Goal: Task Accomplishment & Management: Manage account settings

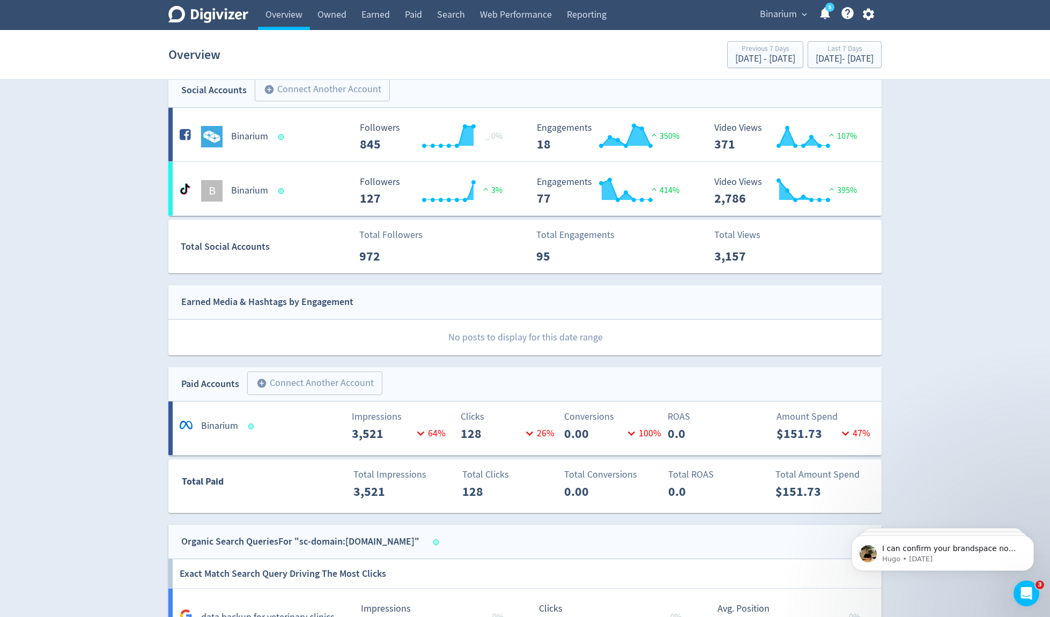
scroll to position [19, 0]
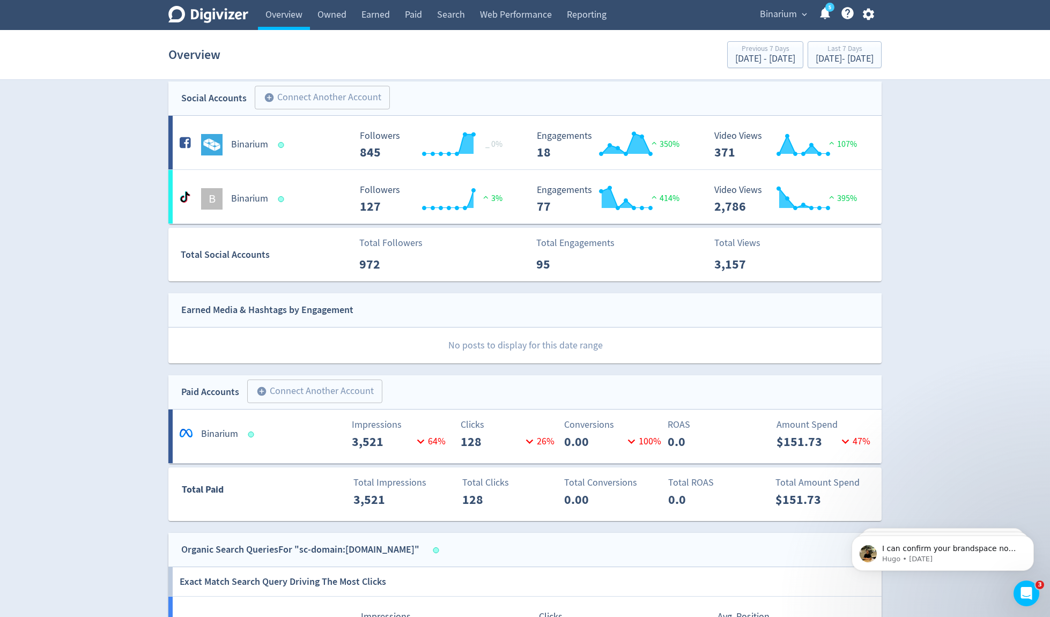
scroll to position [0, 0]
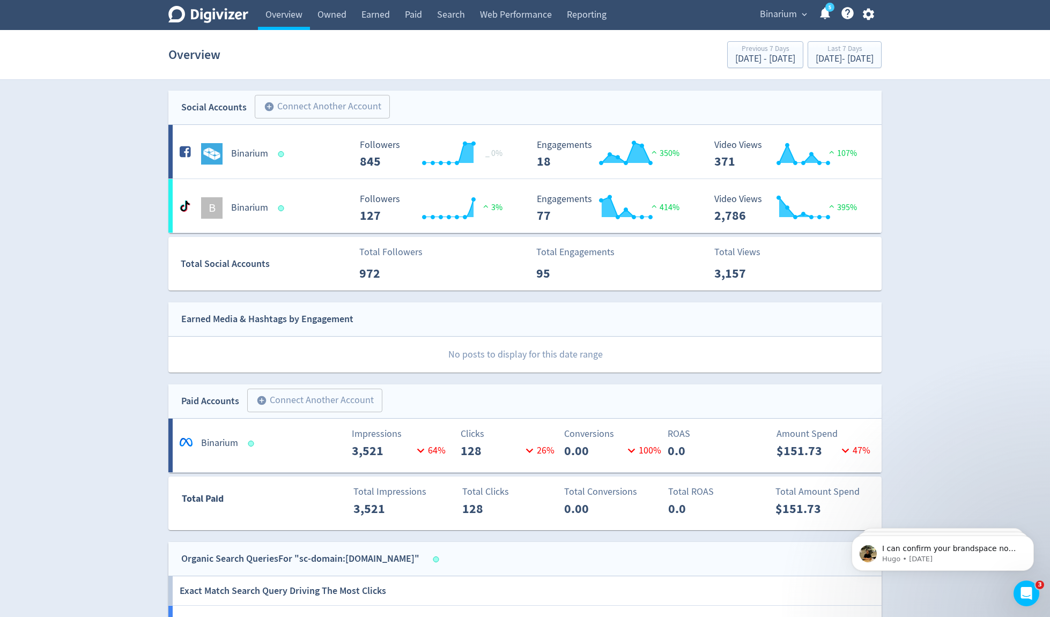
click at [318, 163] on div "Binarium" at bounding box center [263, 153] width 173 height 21
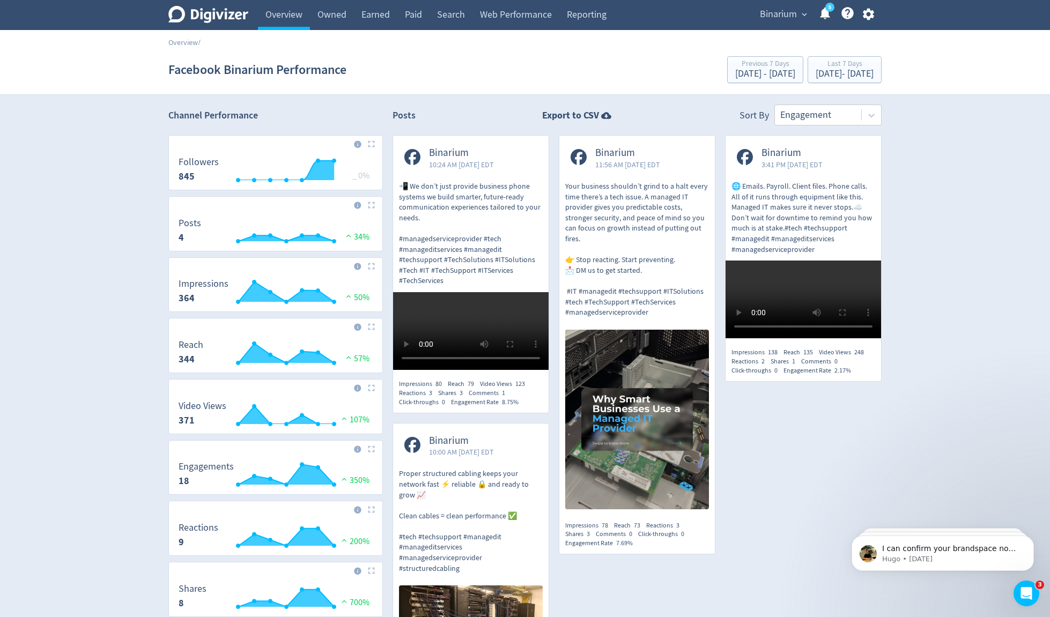
click at [160, 127] on div "Channel Performance Created with Highcharts 10.3.3 Followers 845 _ 0% Created w…" at bounding box center [525, 488] width 733 height 767
click at [148, 131] on div "Digivizer Logo [PERSON_NAME] Logo Overview Owned Earned Paid Search Web Perform…" at bounding box center [525, 436] width 1050 height 872
click at [958, 175] on div "Digivizer Logo [PERSON_NAME] Logo Overview Owned Earned Paid Search Web Perform…" at bounding box center [525, 436] width 1050 height 872
click at [422, 26] on link "Paid" at bounding box center [413, 15] width 32 height 30
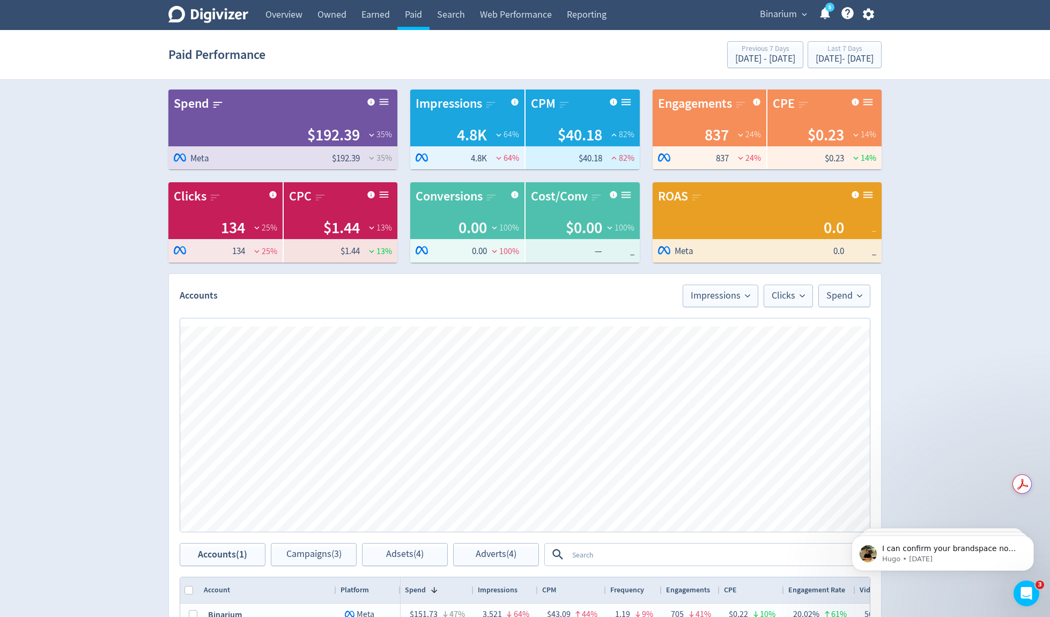
drag, startPoint x: 113, startPoint y: 322, endPoint x: 127, endPoint y: 325, distance: 13.7
click at [113, 322] on div "Digivizer Logo [PERSON_NAME] Logo Overview Owned Earned Paid Search Web Perform…" at bounding box center [525, 461] width 1050 height 922
click at [120, 272] on div "Digivizer Logo [PERSON_NAME] Logo Overview Owned Earned Paid Search Web Perform…" at bounding box center [525, 461] width 1050 height 922
drag, startPoint x: 272, startPoint y: 14, endPoint x: 438, endPoint y: 29, distance: 166.4
click at [272, 14] on link "Overview" at bounding box center [284, 15] width 52 height 30
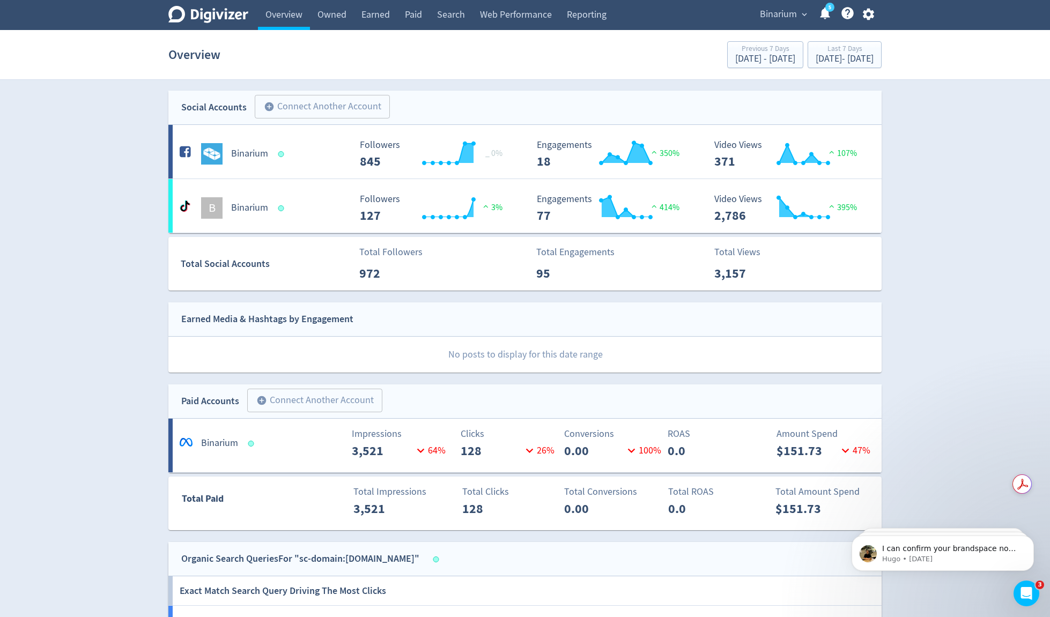
click at [774, 17] on span "Binarium" at bounding box center [778, 14] width 37 height 17
click at [787, 38] on link "Manage Brand Space" at bounding box center [763, 37] width 96 height 29
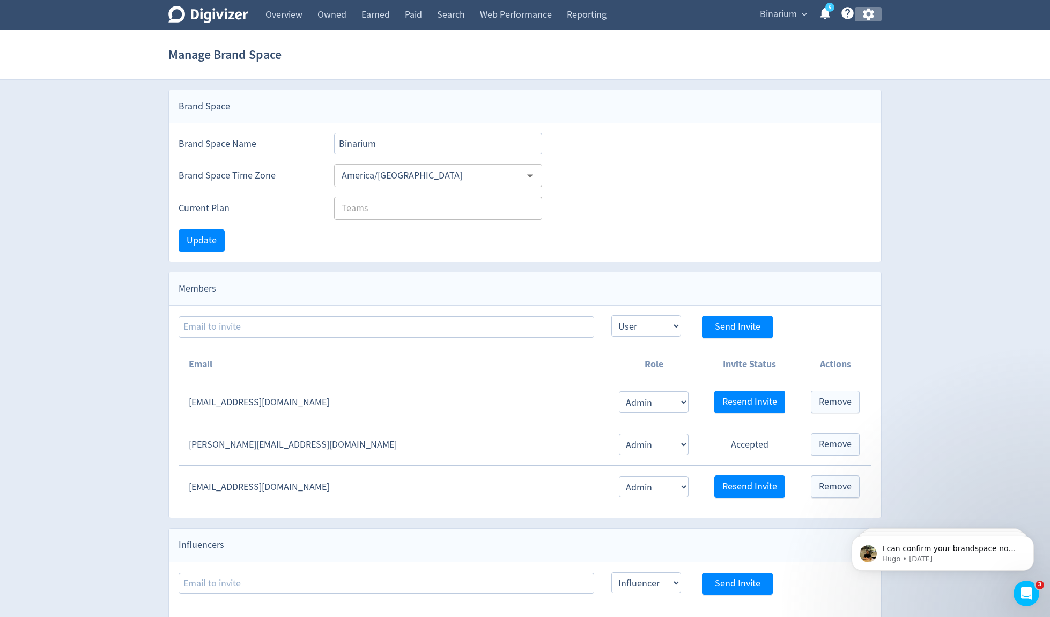
click at [876, 13] on button "button" at bounding box center [868, 14] width 27 height 14
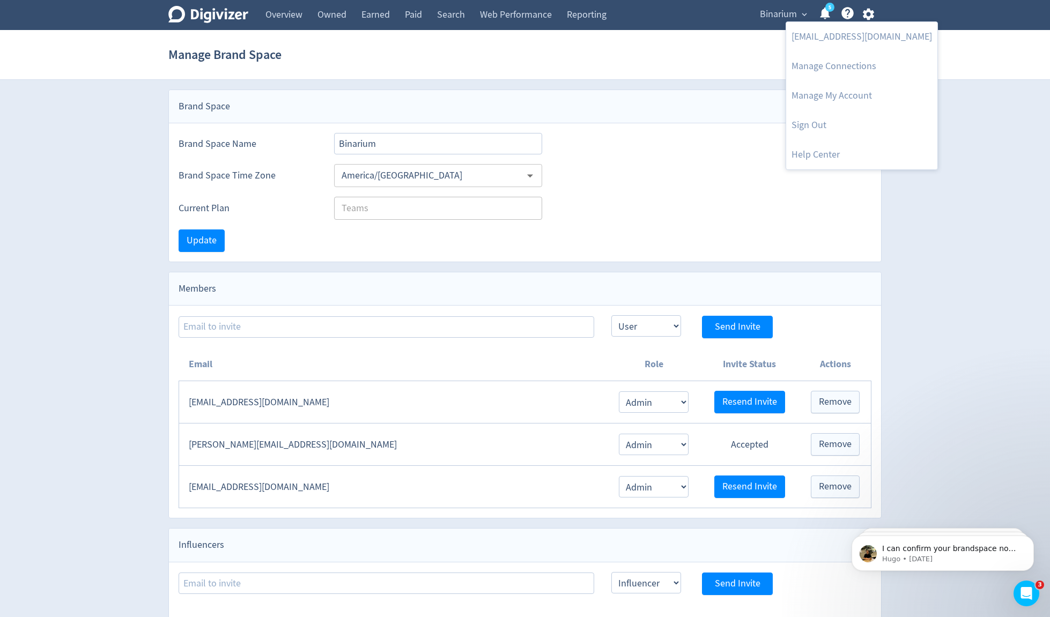
drag, startPoint x: 558, startPoint y: 72, endPoint x: 735, endPoint y: 1, distance: 191.3
click at [560, 70] on div at bounding box center [525, 308] width 1050 height 617
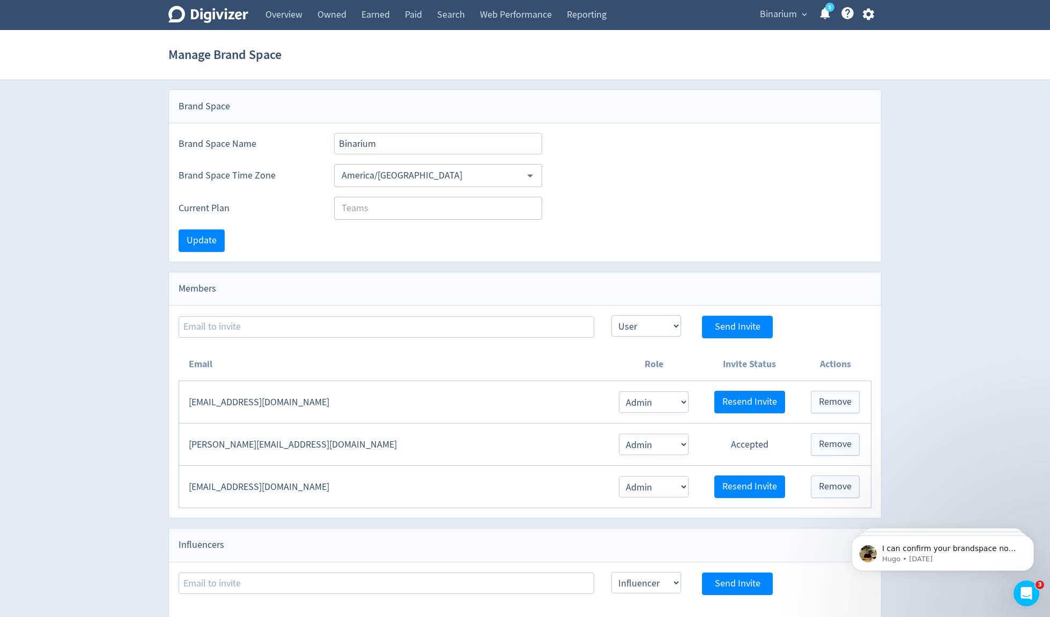
click at [506, 65] on div "Manage Brand Space" at bounding box center [524, 55] width 713 height 34
click at [875, 13] on button "button" at bounding box center [868, 14] width 27 height 14
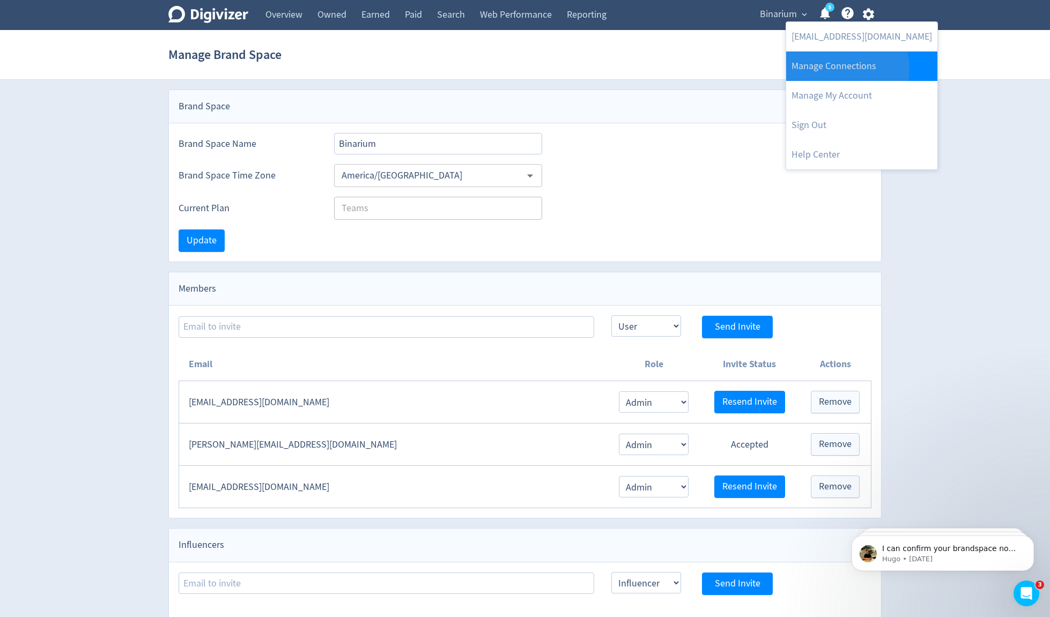
click at [846, 69] on link "Manage Connections" at bounding box center [861, 65] width 151 height 29
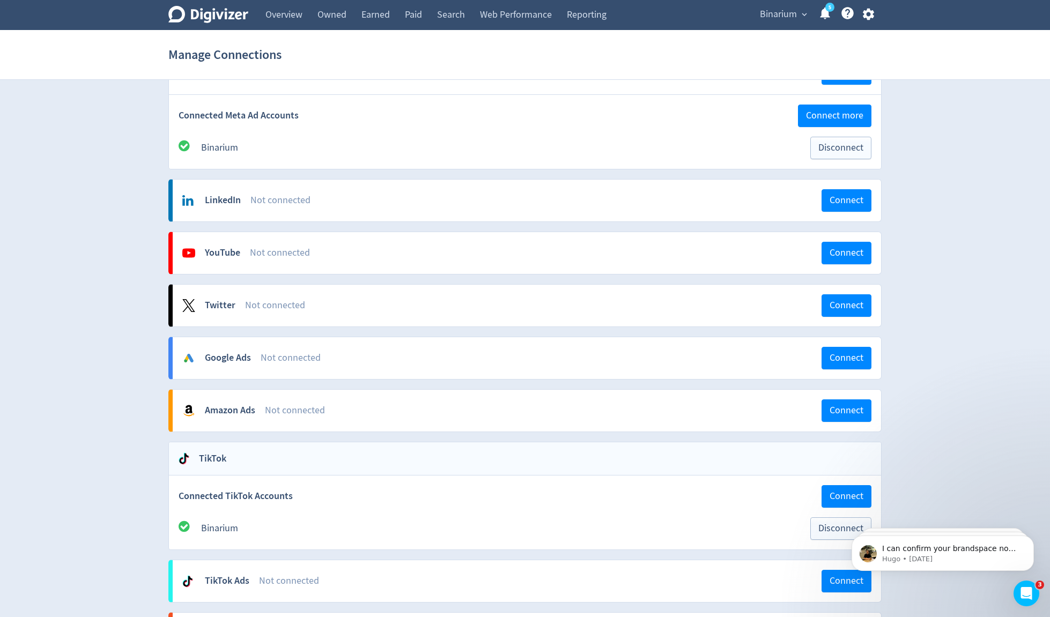
scroll to position [305, 0]
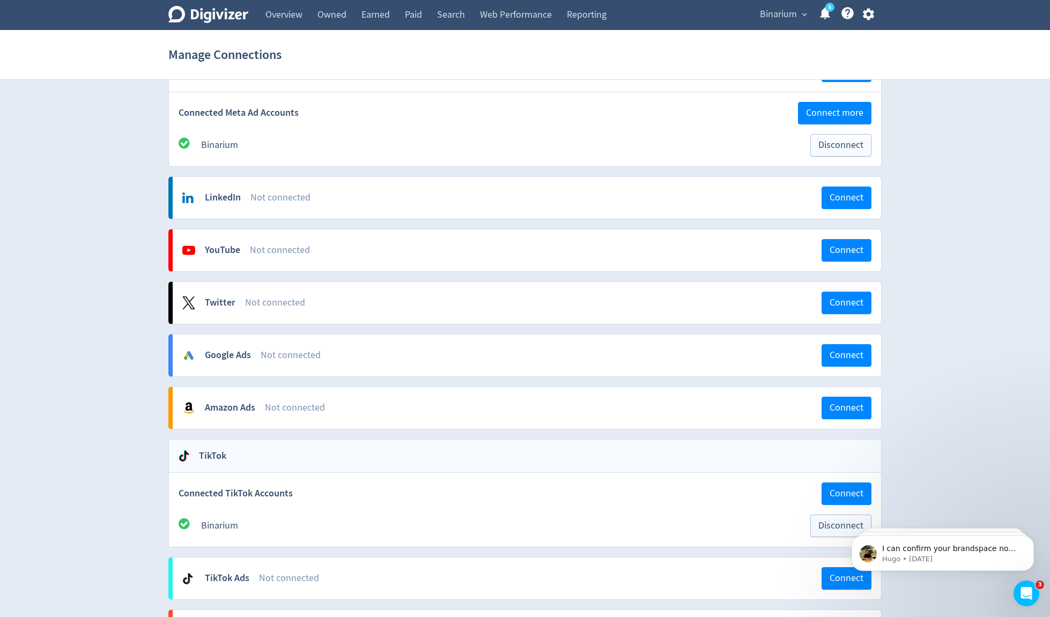
click at [139, 400] on div "Digivizer Logo [PERSON_NAME] Logo Overview Owned Earned Paid Search Web Perform…" at bounding box center [525, 477] width 1050 height 1565
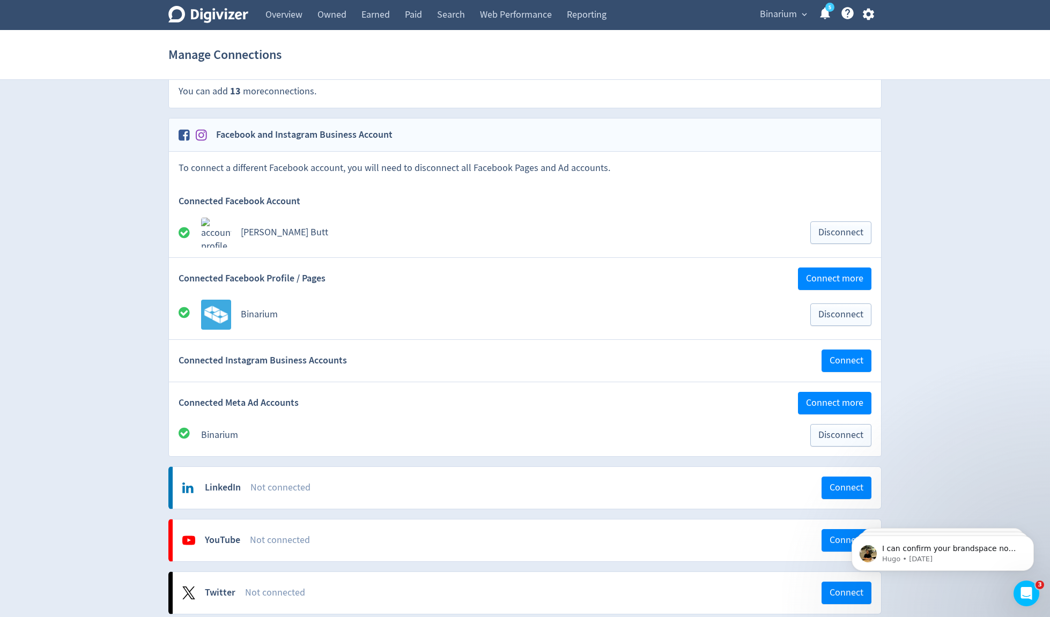
scroll to position [0, 0]
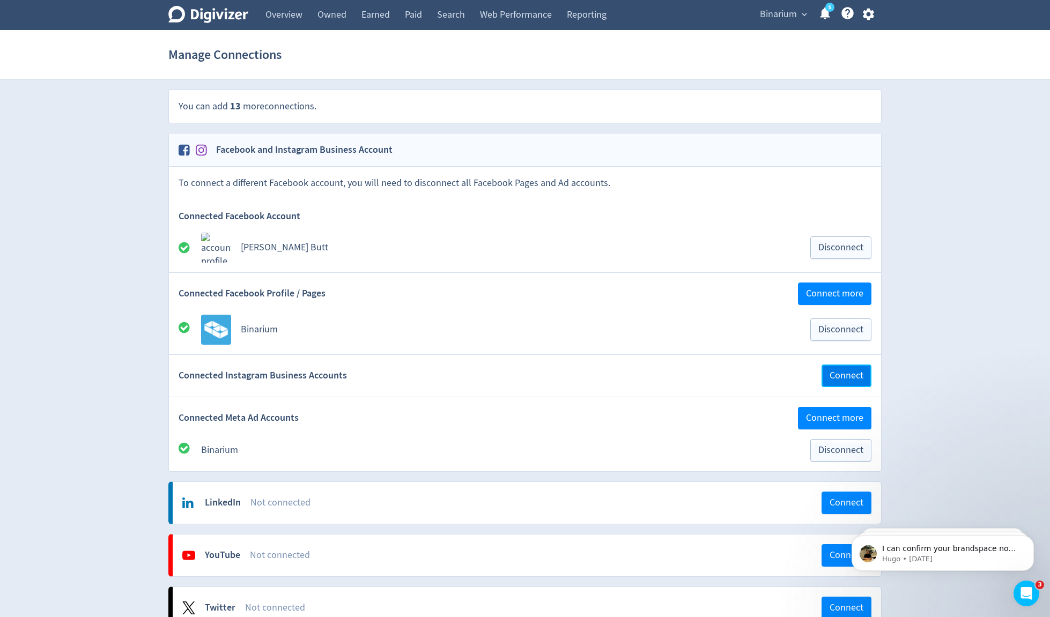
click at [858, 373] on span "Connect" at bounding box center [847, 376] width 34 height 10
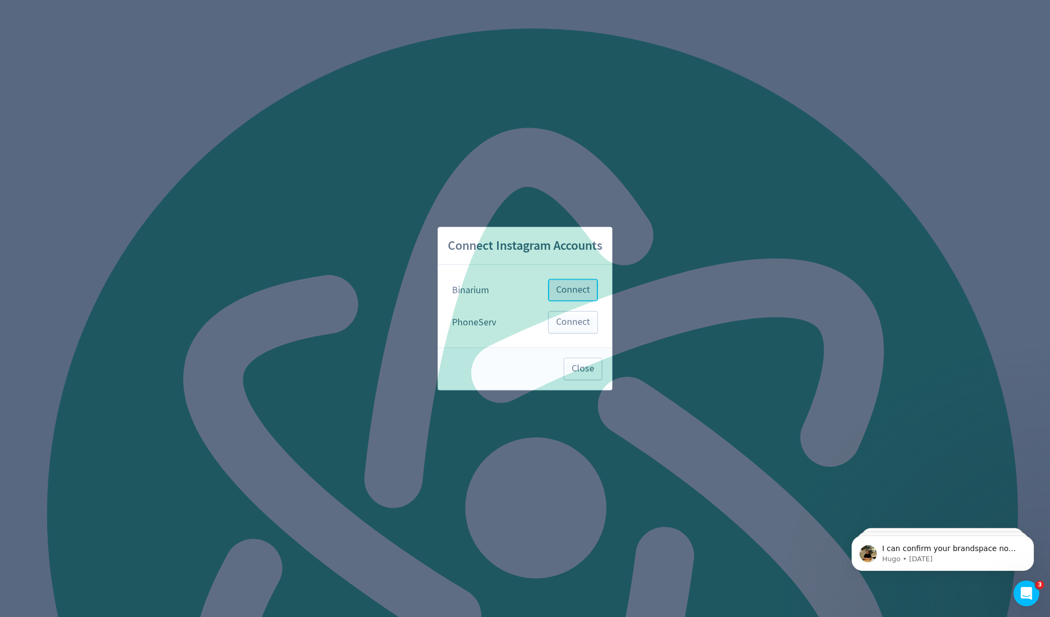
click at [581, 285] on span "Connect" at bounding box center [573, 290] width 34 height 10
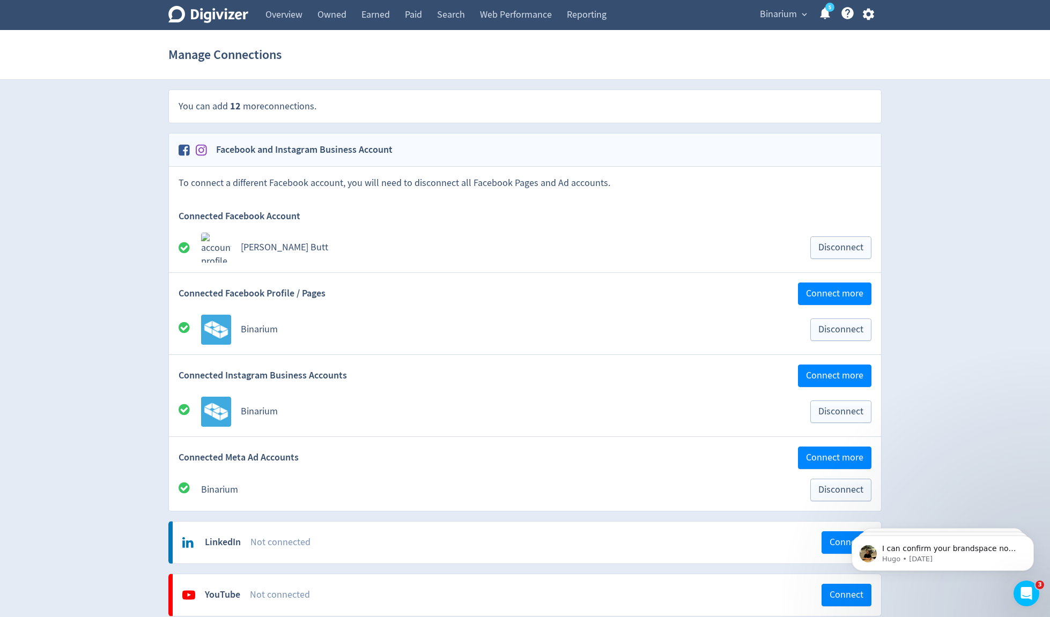
click at [786, 13] on span "Binarium" at bounding box center [778, 14] width 37 height 17
click at [774, 36] on link "Manage Brand Space" at bounding box center [763, 37] width 96 height 29
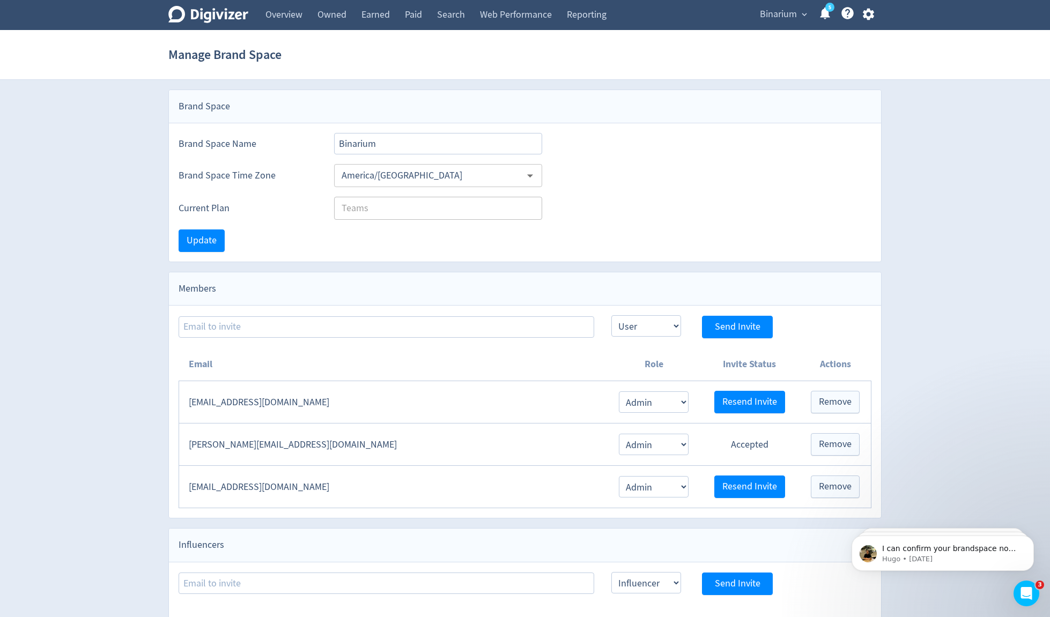
click at [69, 275] on div "Digivizer Logo [PERSON_NAME] Logo Overview Owned Earned Paid Search Web Perform…" at bounding box center [525, 324] width 1050 height 648
click at [294, 22] on link "Overview" at bounding box center [284, 15] width 52 height 30
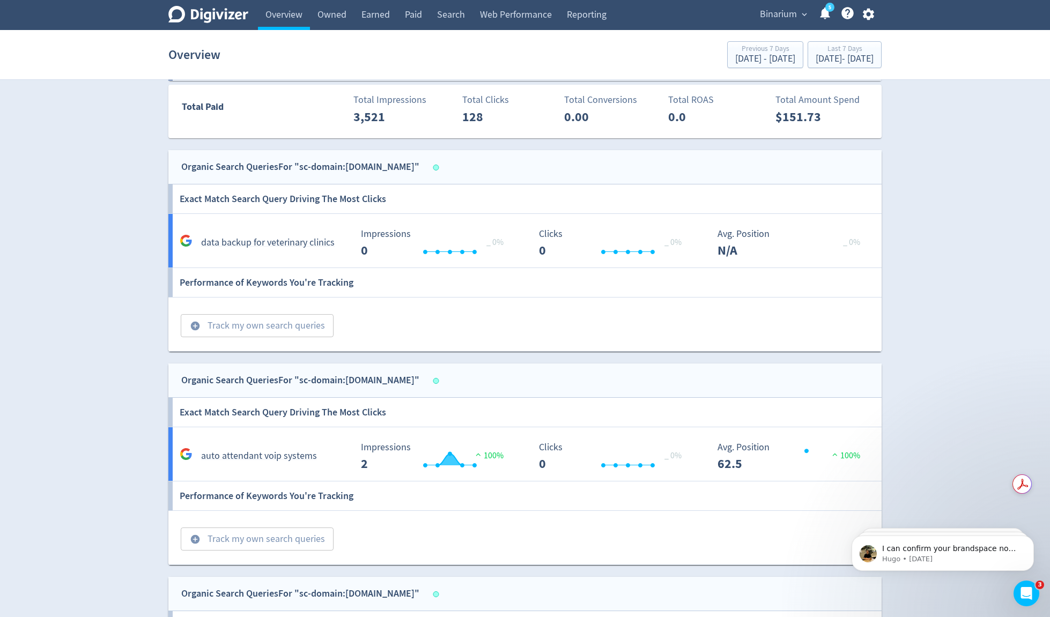
scroll to position [521, 0]
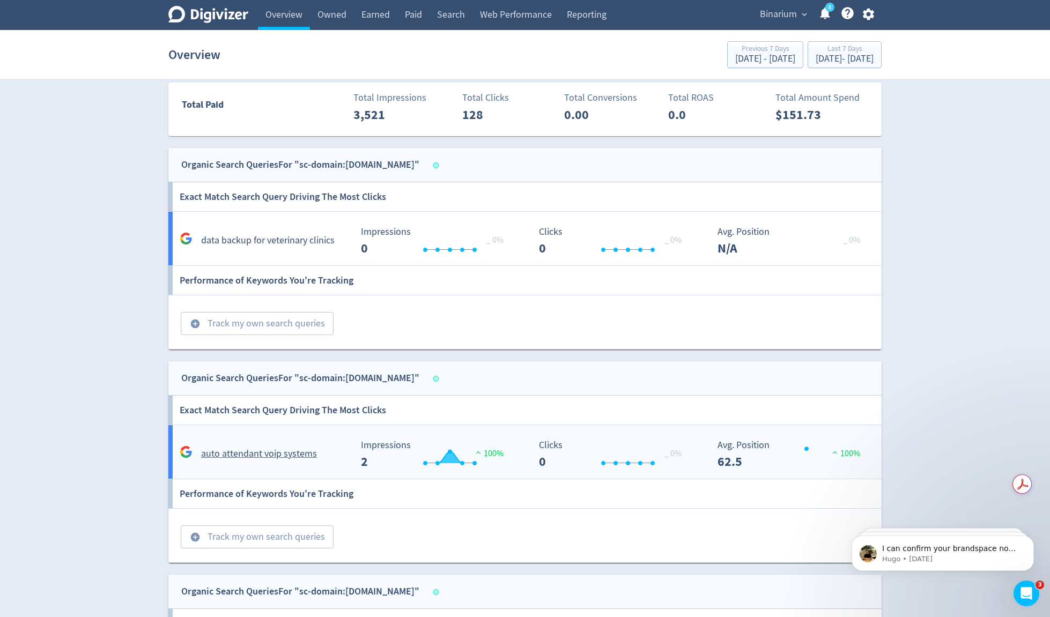
click at [284, 400] on h5 "auto attendant voip systems" at bounding box center [259, 454] width 116 height 13
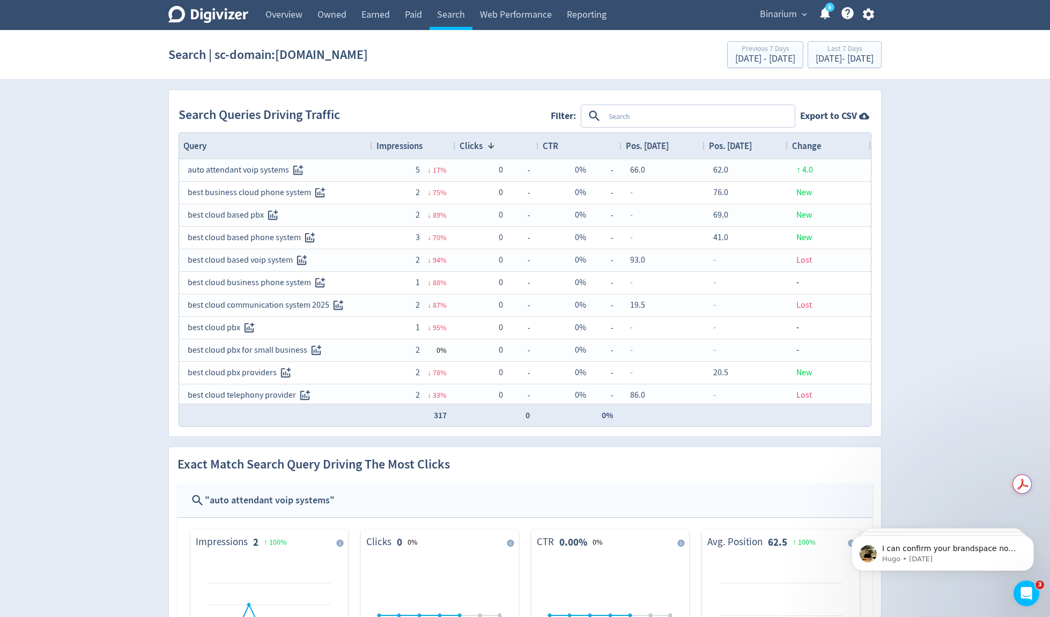
click at [134, 364] on div "Digivizer Logo [PERSON_NAME] Logo Overview Owned Earned Paid Search Web Perform…" at bounding box center [525, 466] width 1050 height 932
click at [132, 352] on div "Digivizer Logo [PERSON_NAME] Logo Overview Owned Earned Paid Search Web Perform…" at bounding box center [525, 466] width 1050 height 932
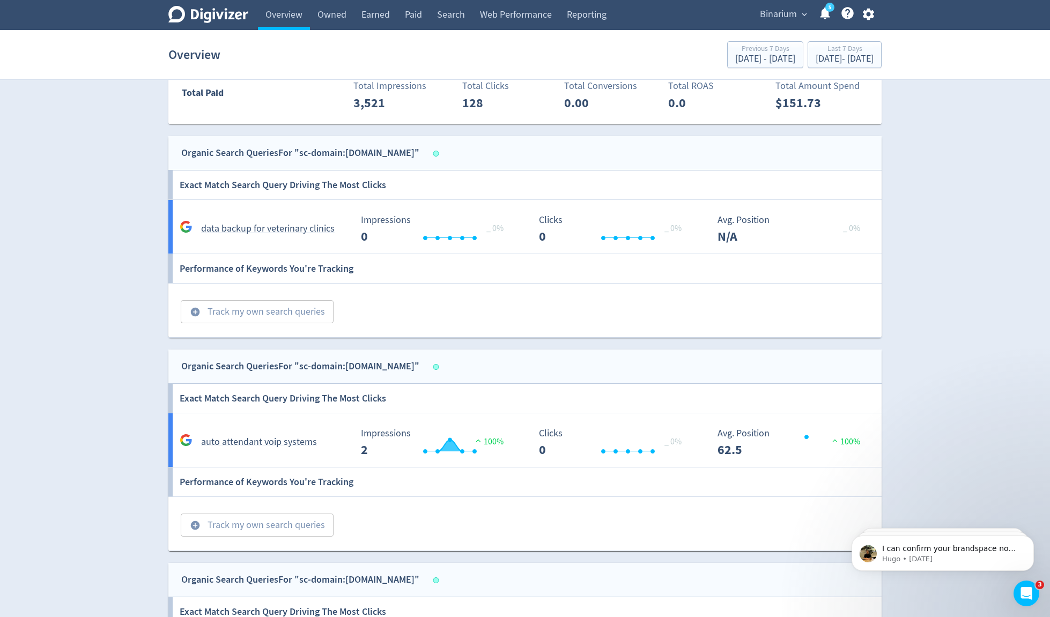
scroll to position [530, 0]
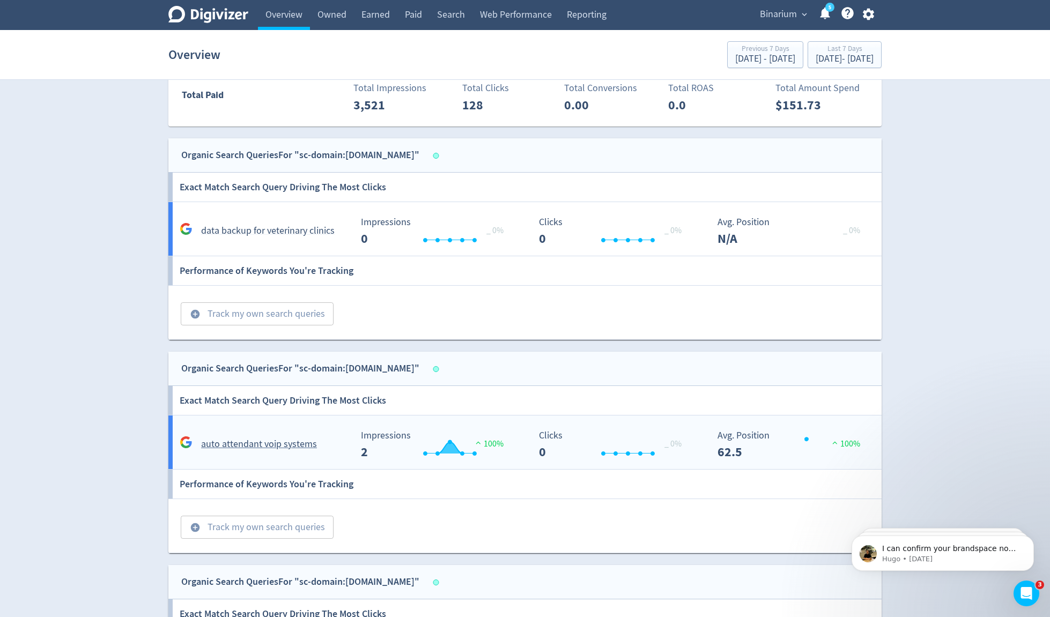
click at [266, 400] on h5 "auto attendant voip systems" at bounding box center [259, 444] width 116 height 13
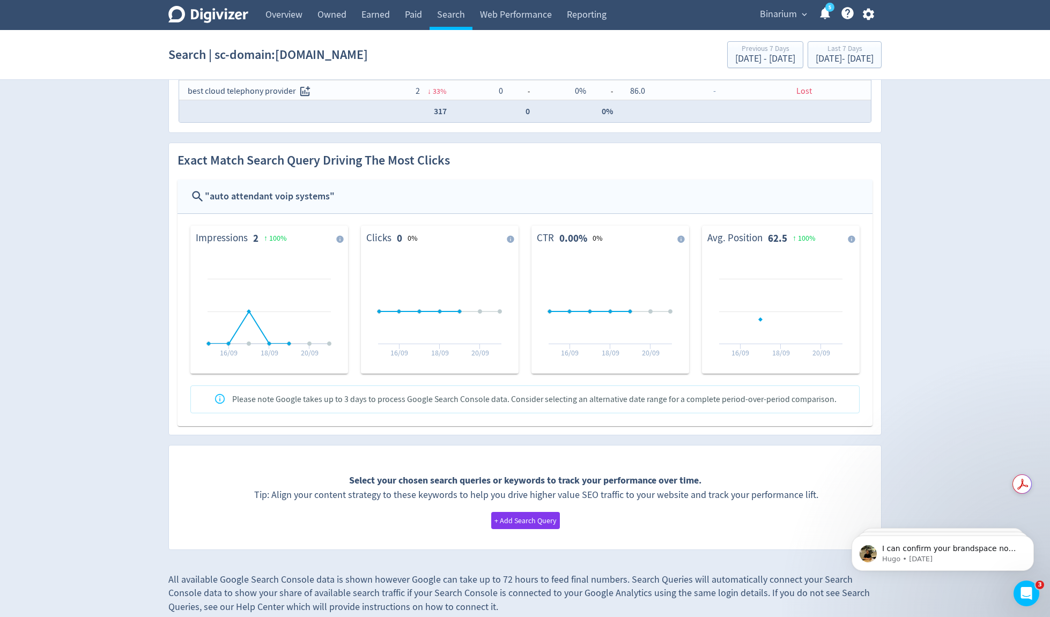
scroll to position [302, 0]
click at [114, 400] on div "Digivizer Logo [PERSON_NAME] Logo Overview Owned Earned Paid Search Web Perform…" at bounding box center [525, 164] width 1050 height 932
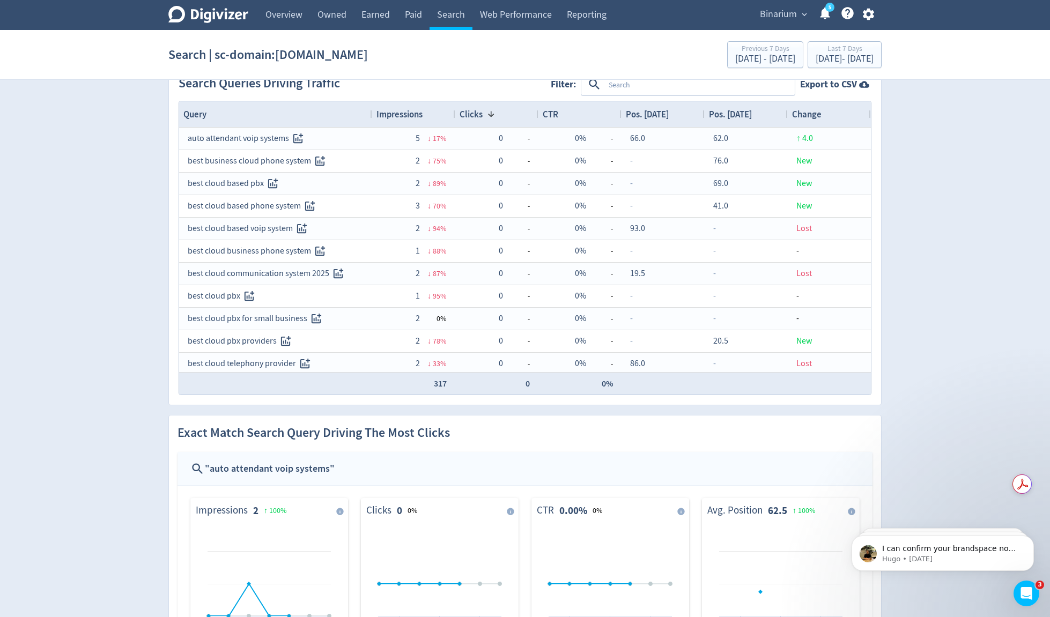
scroll to position [0, 0]
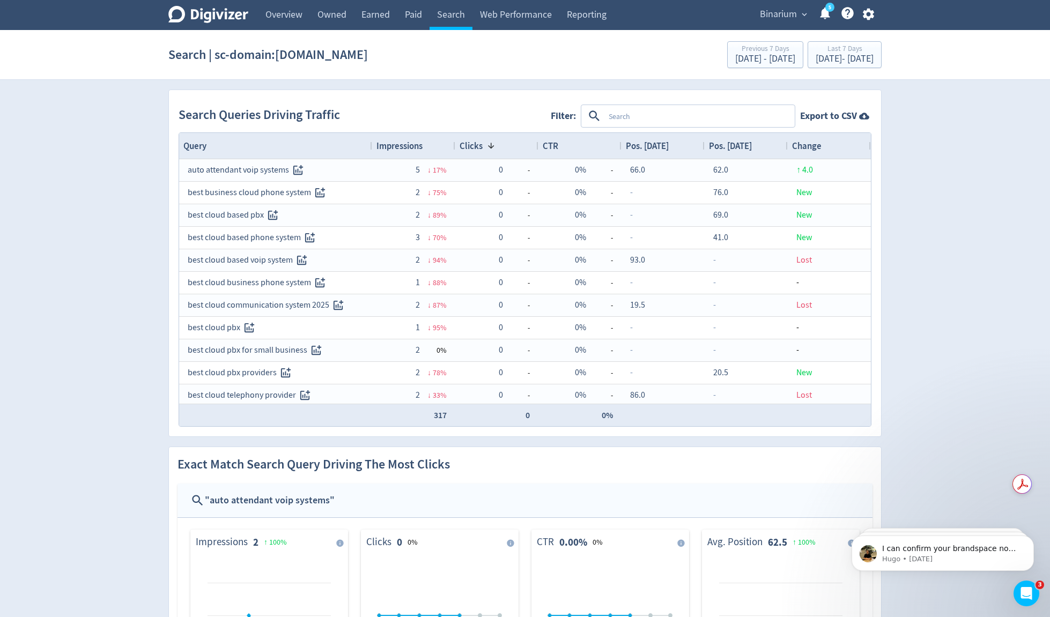
click at [128, 367] on div "Digivizer Logo [PERSON_NAME] Logo Overview Owned Earned Paid Search Web Perform…" at bounding box center [525, 466] width 1050 height 932
click at [95, 278] on div "Digivizer Logo [PERSON_NAME] Logo Overview Owned Earned Paid Search Web Perform…" at bounding box center [525, 466] width 1050 height 932
click at [329, 19] on link "Owned" at bounding box center [332, 15] width 44 height 30
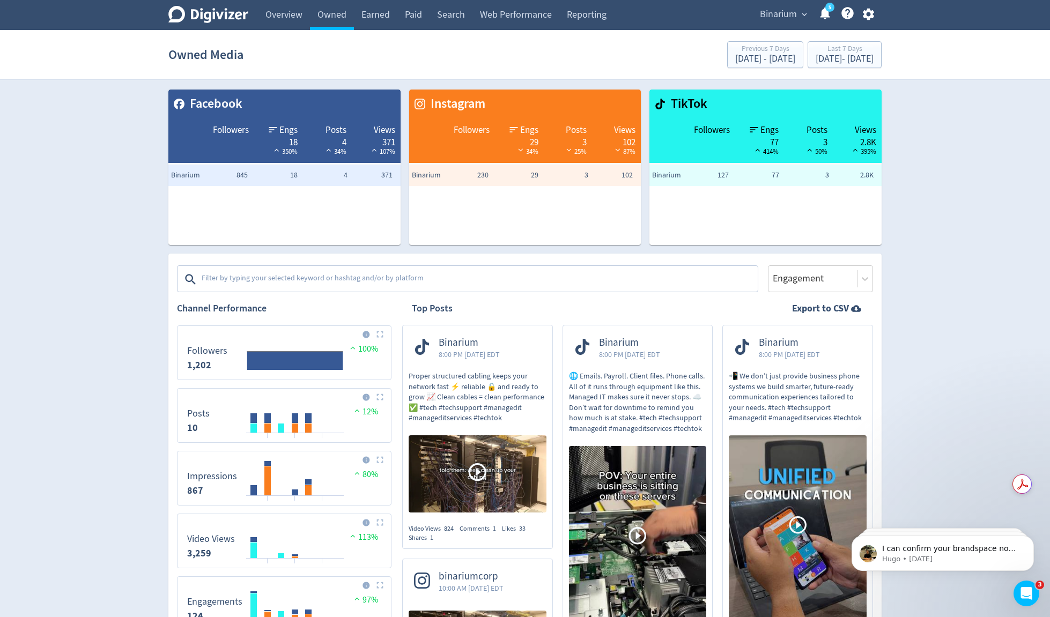
drag, startPoint x: 116, startPoint y: 323, endPoint x: 113, endPoint y: 330, distance: 7.5
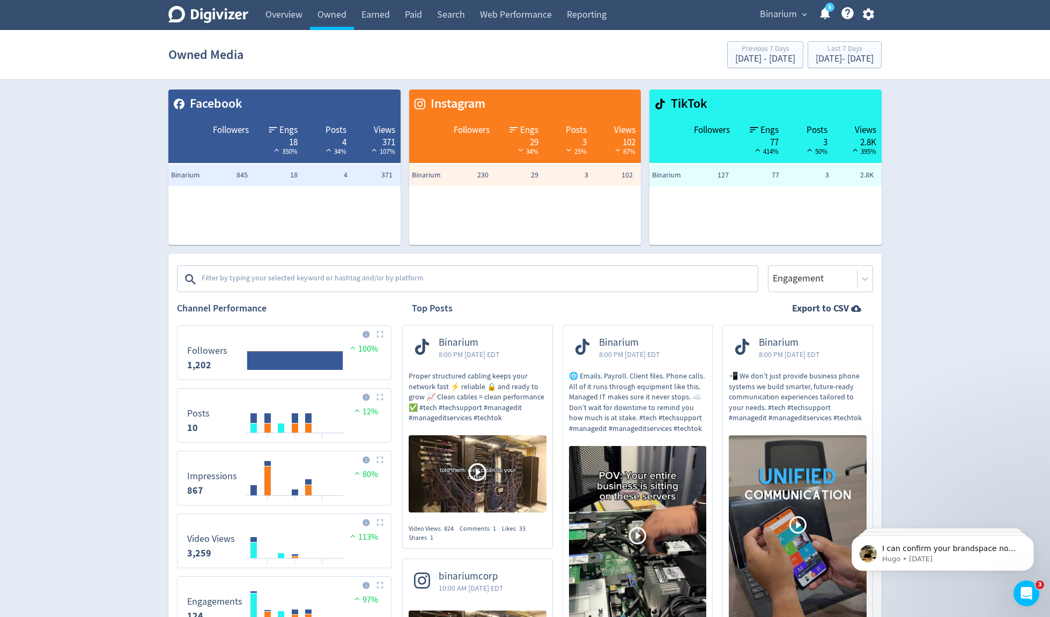
drag, startPoint x: 971, startPoint y: 152, endPoint x: 961, endPoint y: 156, distance: 11.1
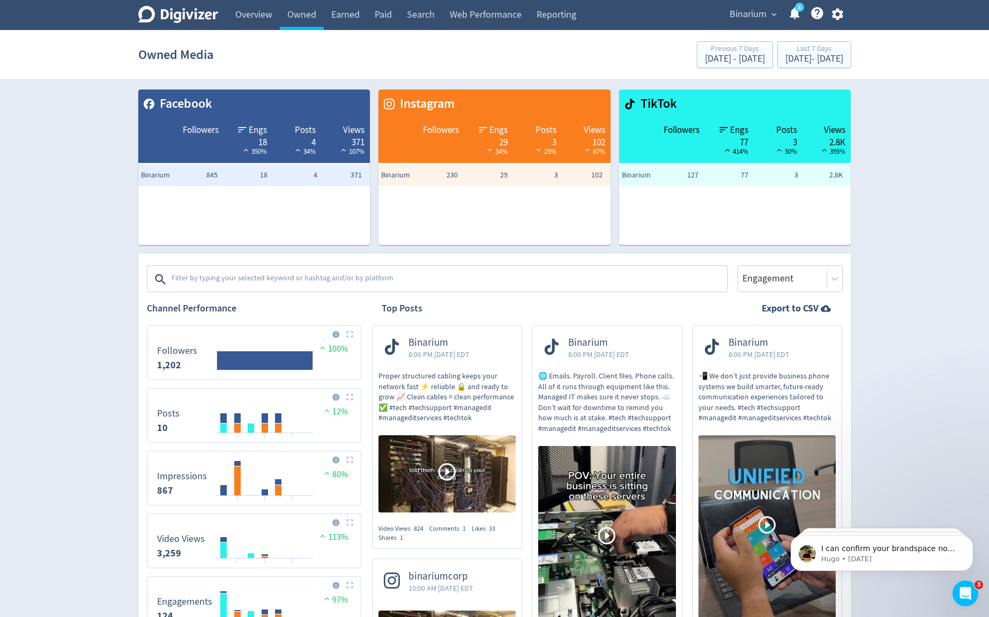
drag, startPoint x: 922, startPoint y: 299, endPoint x: 917, endPoint y: 308, distance: 11.3
drag, startPoint x: 65, startPoint y: 352, endPoint x: 80, endPoint y: 356, distance: 16.0
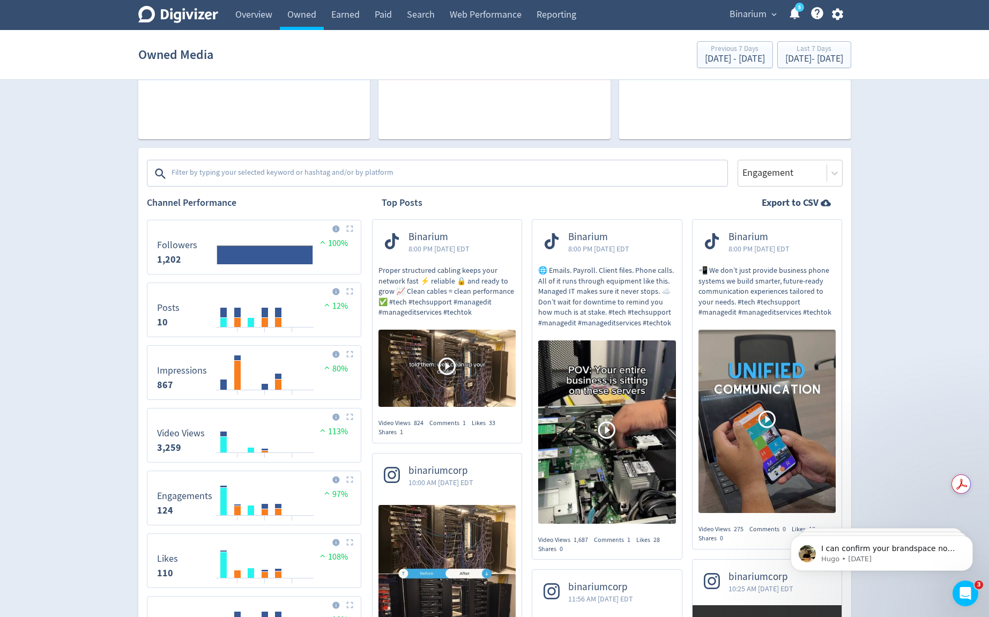
scroll to position [103, 0]
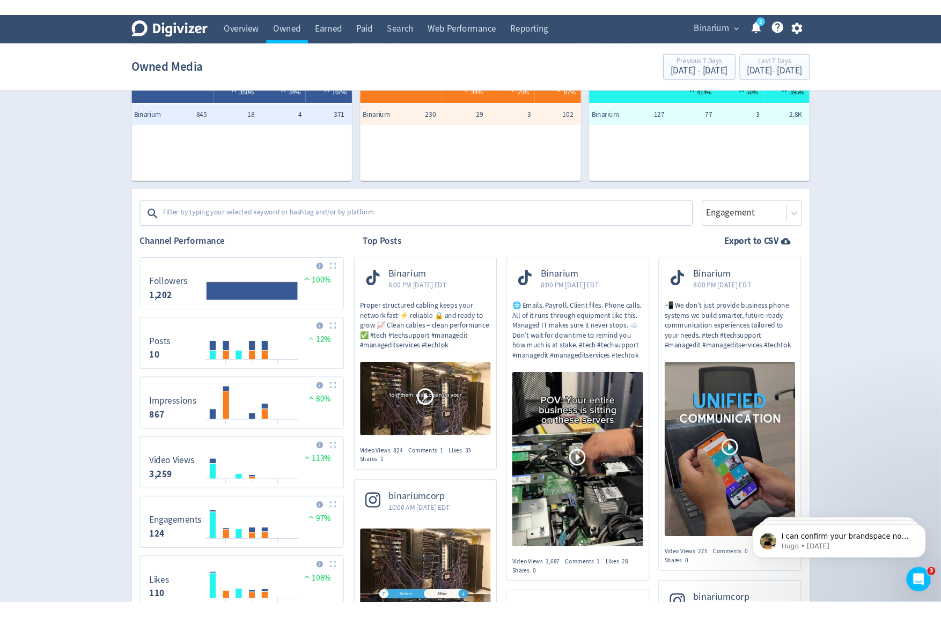
scroll to position [0, 0]
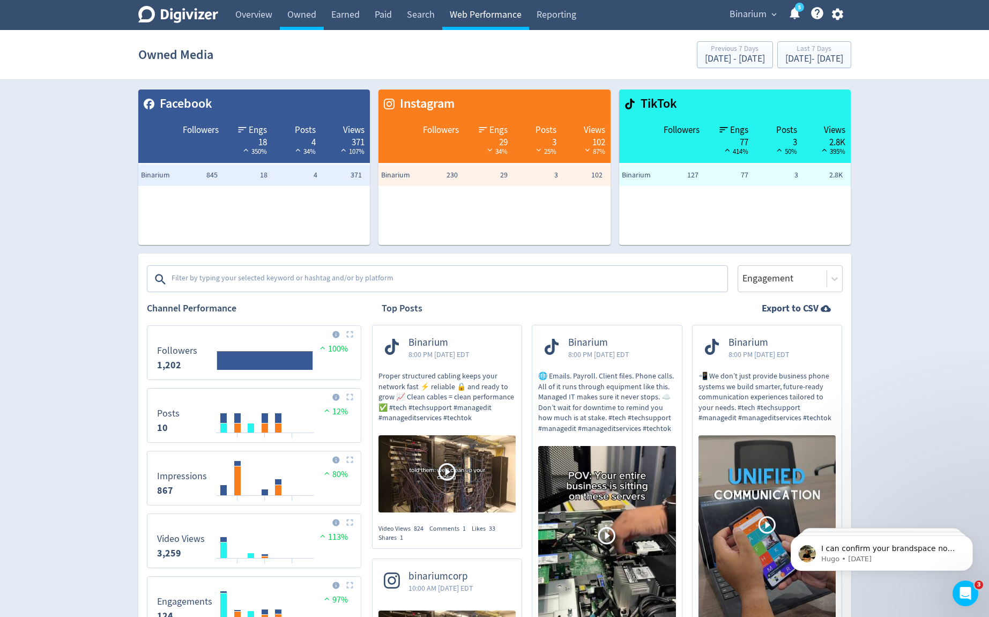
click at [481, 16] on link "Web Performance" at bounding box center [485, 15] width 87 height 30
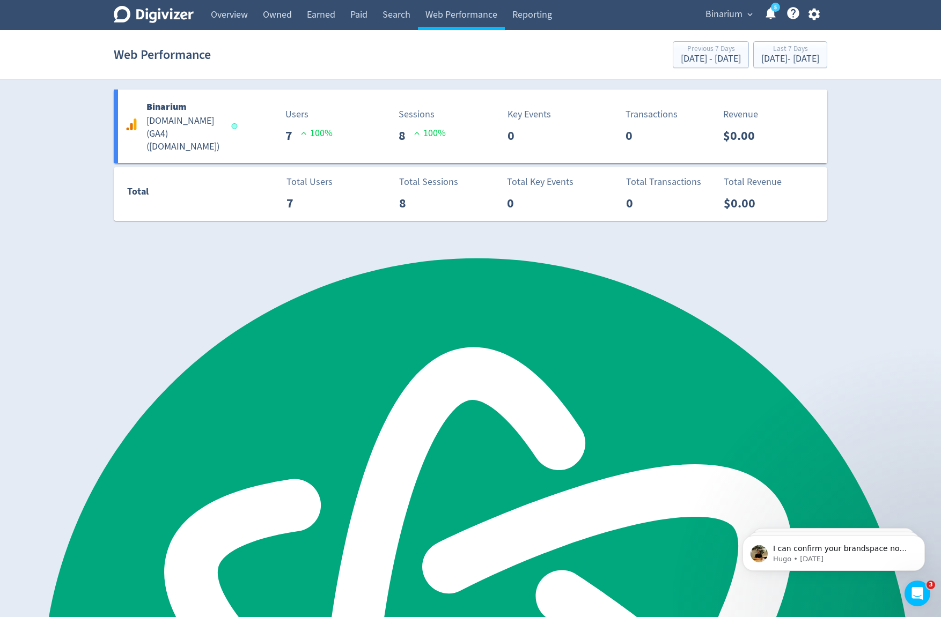
click at [810, 13] on icon "button" at bounding box center [813, 15] width 11 height 12
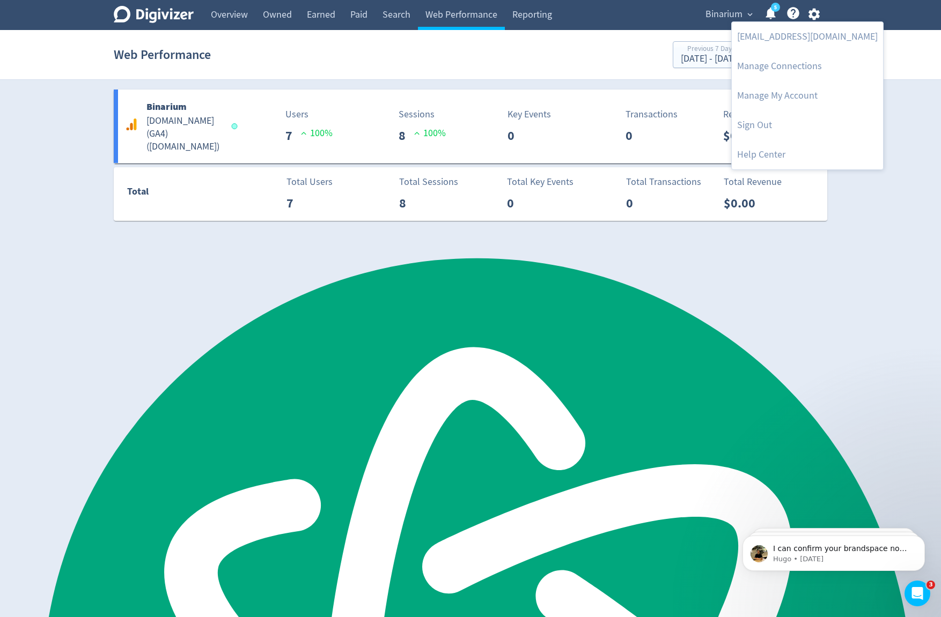
click at [719, 13] on div at bounding box center [470, 308] width 941 height 617
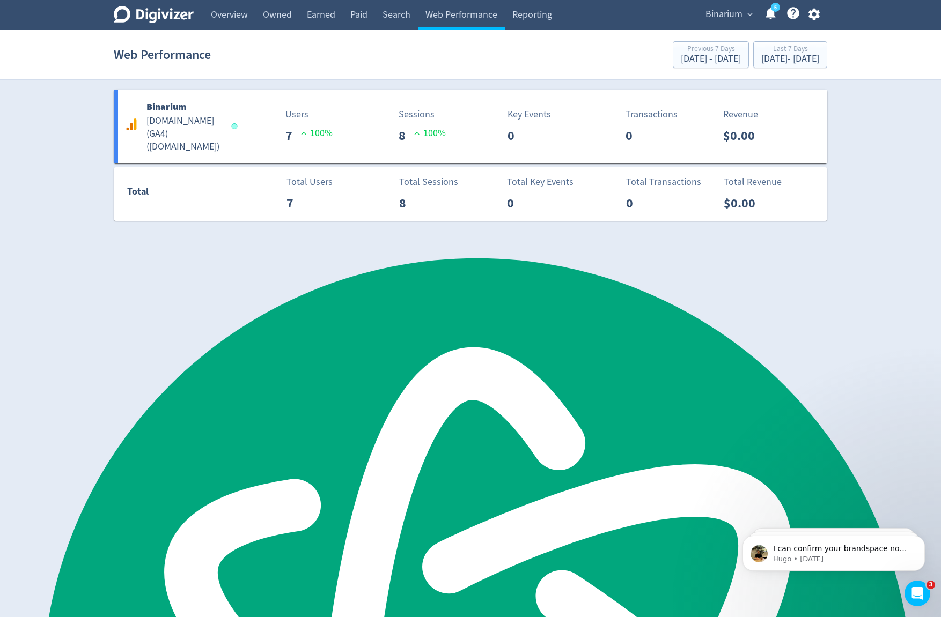
click at [741, 14] on span "Binarium" at bounding box center [723, 14] width 37 height 17
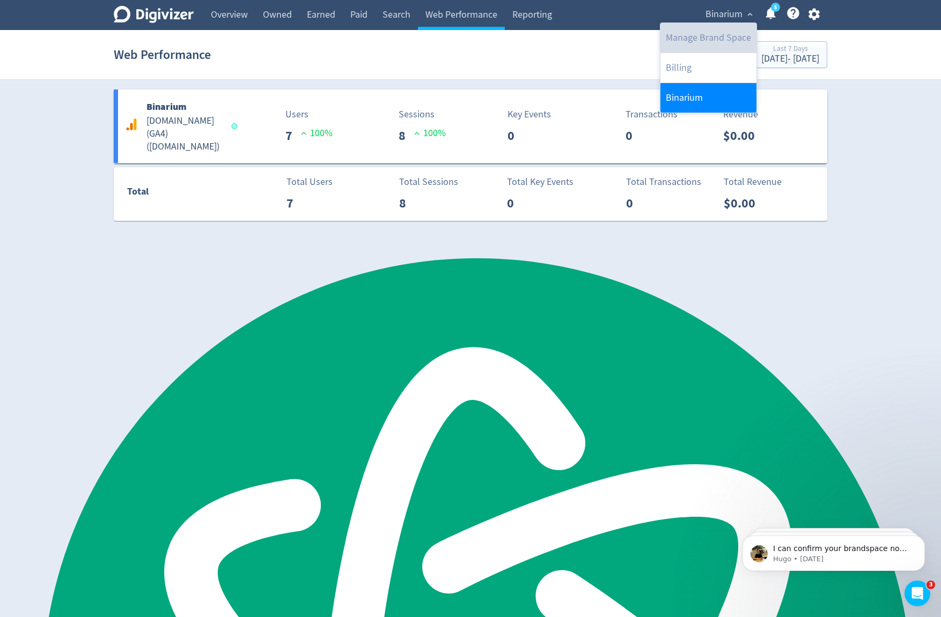
drag, startPoint x: 730, startPoint y: 37, endPoint x: 734, endPoint y: 88, distance: 51.1
click at [730, 37] on link "Manage Brand Space" at bounding box center [708, 37] width 96 height 29
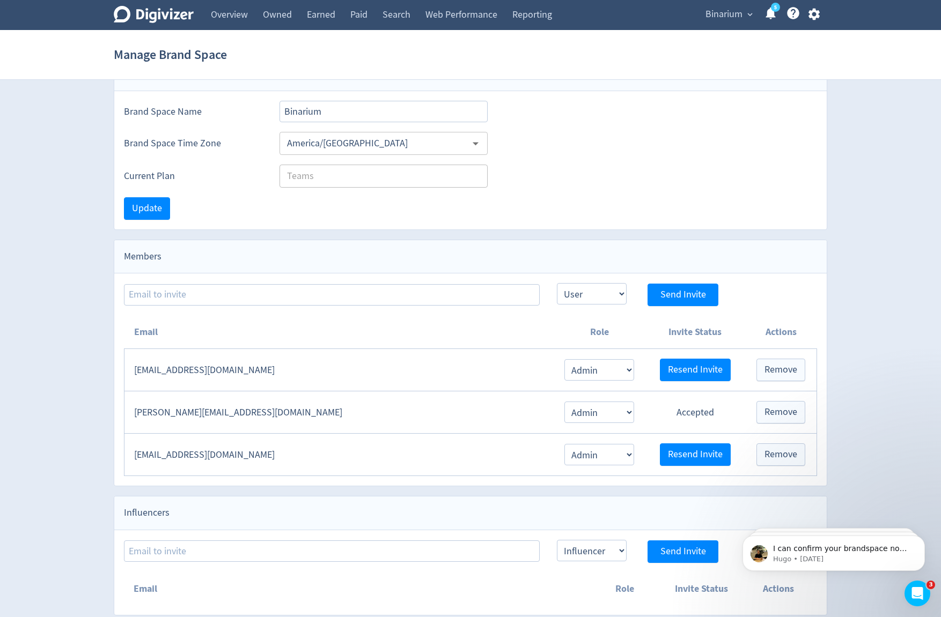
scroll to position [39, 0]
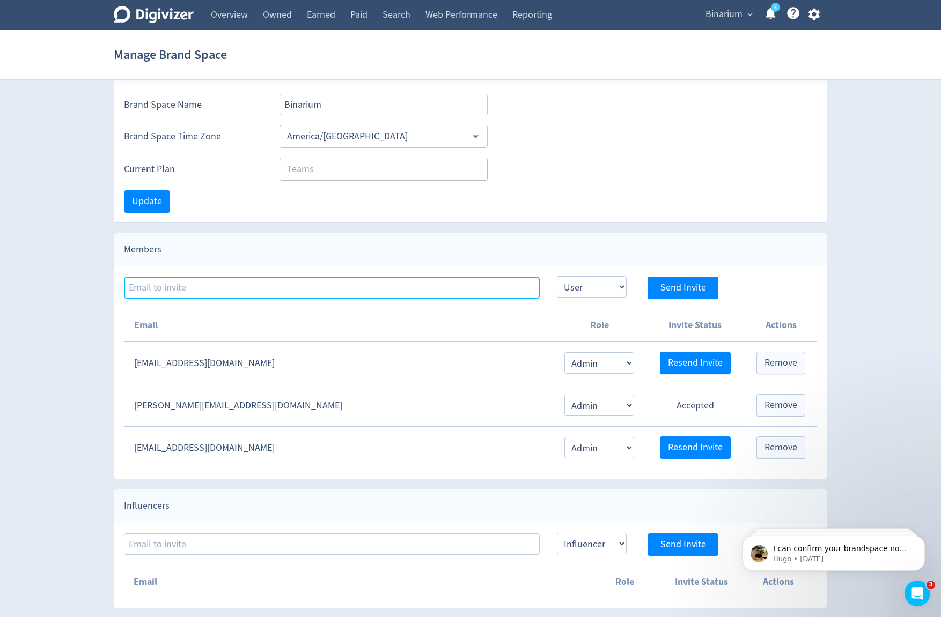
click at [260, 286] on input at bounding box center [332, 287] width 416 height 21
paste input "[EMAIL_ADDRESS][DOMAIN_NAME]"
type input "[EMAIL_ADDRESS][DOMAIN_NAME]"
type textarea "[DOMAIN_NAME]"
drag, startPoint x: 368, startPoint y: 283, endPoint x: 64, endPoint y: 284, distance: 303.6
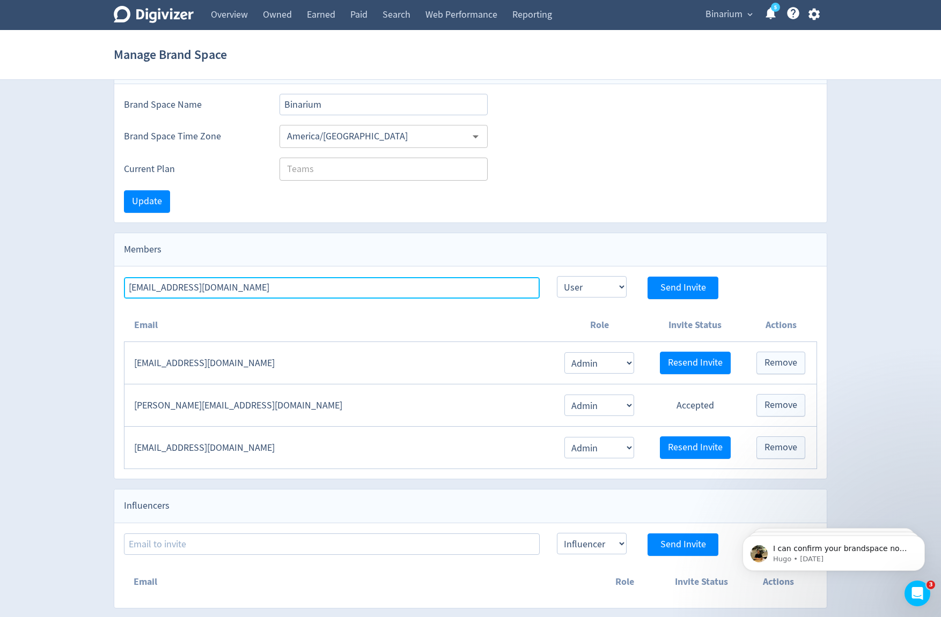
click at [64, 284] on div "Digivizer Logo [PERSON_NAME] Logo Overview Owned Earned Paid Search Web Perform…" at bounding box center [470, 285] width 941 height 648
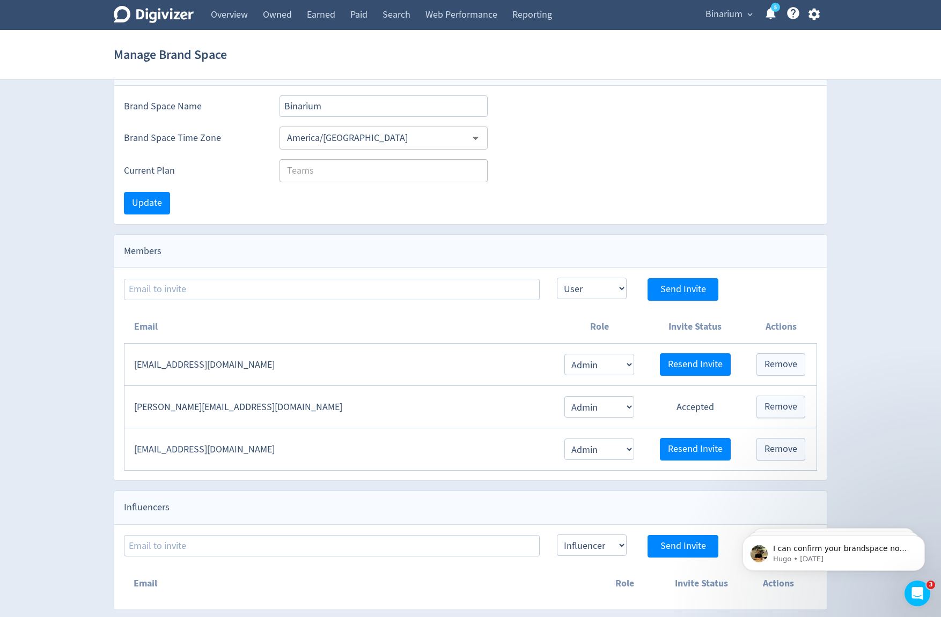
drag, startPoint x: 56, startPoint y: 278, endPoint x: 92, endPoint y: 233, distance: 57.3
click at [56, 278] on div "Digivizer Logo [PERSON_NAME] Logo Overview Owned Earned Paid Search Web Perform…" at bounding box center [470, 286] width 941 height 648
click at [232, 21] on link "Overview" at bounding box center [229, 15] width 52 height 30
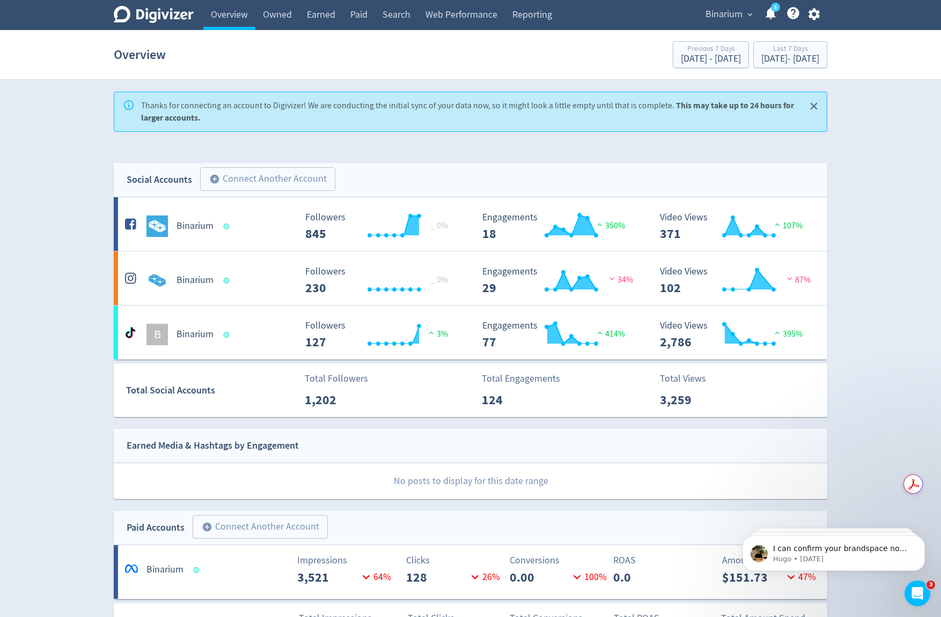
drag, startPoint x: 817, startPoint y: 105, endPoint x: 831, endPoint y: 152, distance: 49.2
click at [817, 105] on icon "Close" at bounding box center [814, 106] width 12 height 12
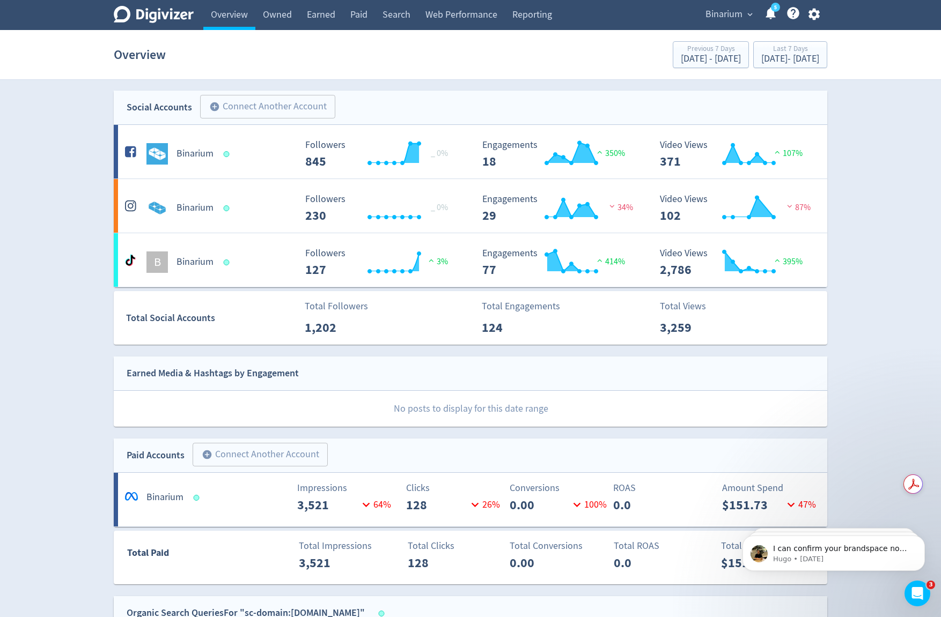
drag, startPoint x: 843, startPoint y: 203, endPoint x: 844, endPoint y: 212, distance: 9.2
